Goal: Information Seeking & Learning: Find specific fact

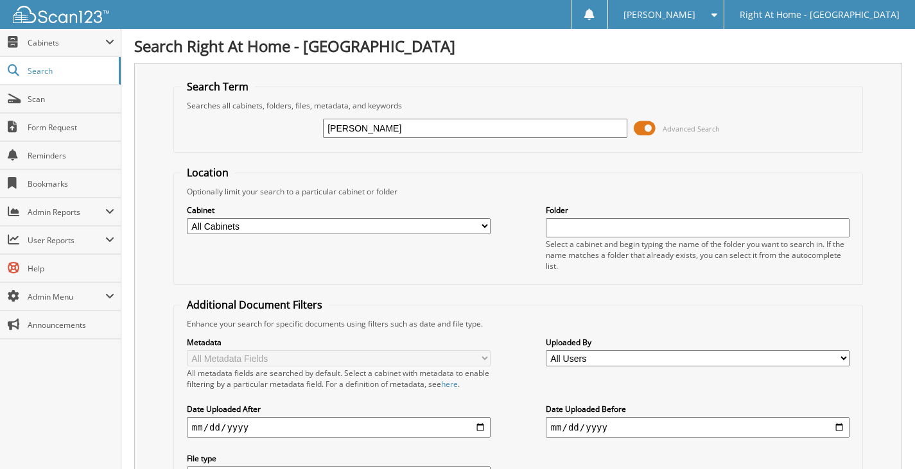
type input "[PERSON_NAME]"
click at [395, 124] on input "snell" at bounding box center [475, 128] width 304 height 19
click at [332, 130] on input "[PERSON_NAME]" at bounding box center [475, 128] width 304 height 19
type input "stell"
